Goal: Task Accomplishment & Management: Check status

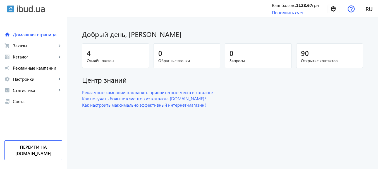
click at [95, 59] on span "Онлайн-заказы" at bounding box center [115, 61] width 57 height 6
click at [83, 53] on mat-card "4 Онлайн-заказы" at bounding box center [115, 56] width 67 height 25
click at [48, 46] on span "Заказы" at bounding box center [35, 46] width 44 height 6
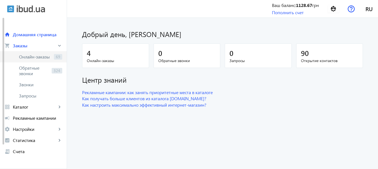
click at [46, 54] on span "Онлайн-заказы" at bounding box center [35, 57] width 33 height 6
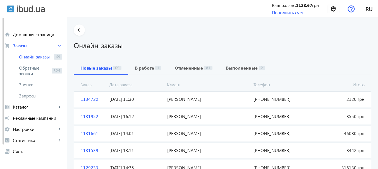
click at [176, 101] on span "[PERSON_NAME]" at bounding box center [208, 99] width 86 height 6
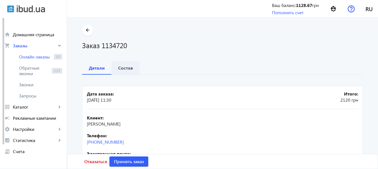
click at [124, 68] on b "Состав" at bounding box center [125, 68] width 15 height 4
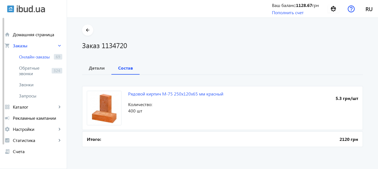
click at [191, 57] on div "arrow_back Заказ 1134720 Детали Состав Рядовой кирпич М-75 250х120х65 мм красны…" at bounding box center [222, 87] width 294 height 124
